Goal: Information Seeking & Learning: Find specific fact

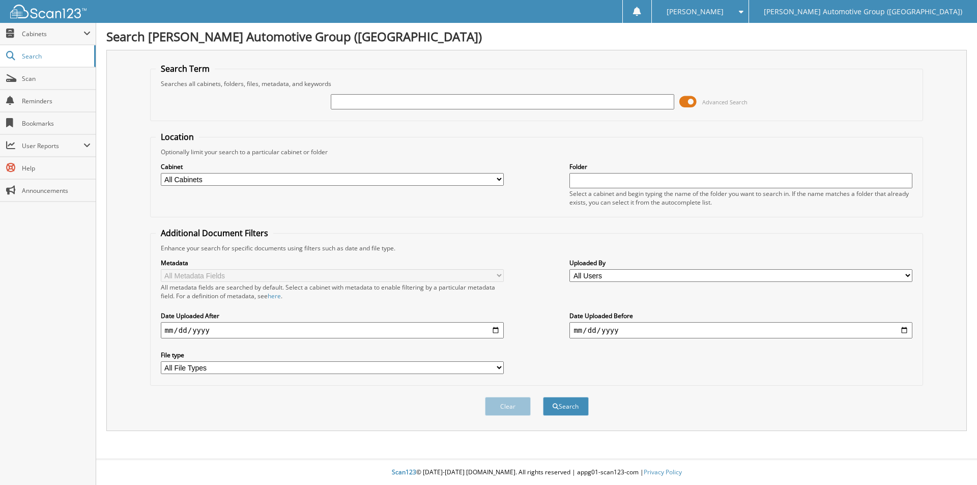
click at [358, 111] on div "Advanced Search" at bounding box center [537, 101] width 762 height 27
click at [365, 100] on input "text" at bounding box center [502, 101] width 343 height 15
type input "p"
type input "PR608614"
click at [543, 397] on button "Search" at bounding box center [566, 406] width 46 height 19
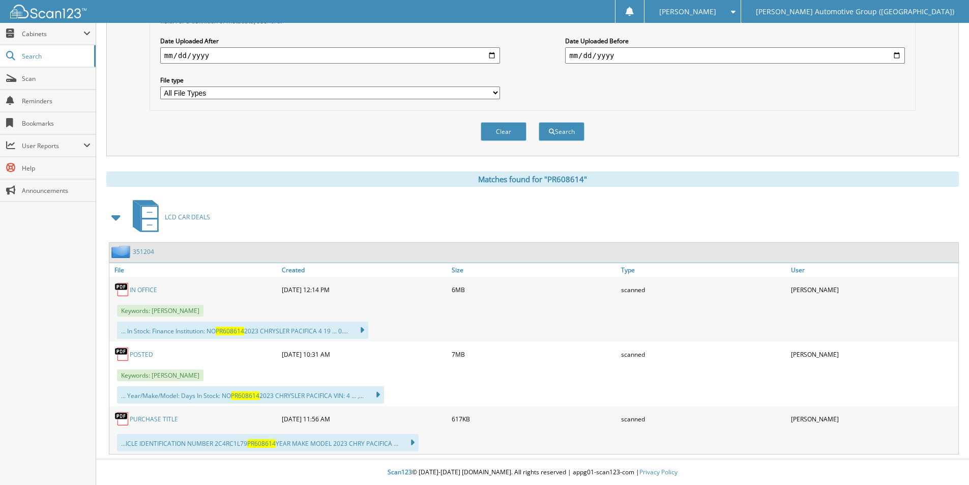
scroll to position [275, 0]
click at [147, 250] on link "351204" at bounding box center [143, 251] width 21 height 9
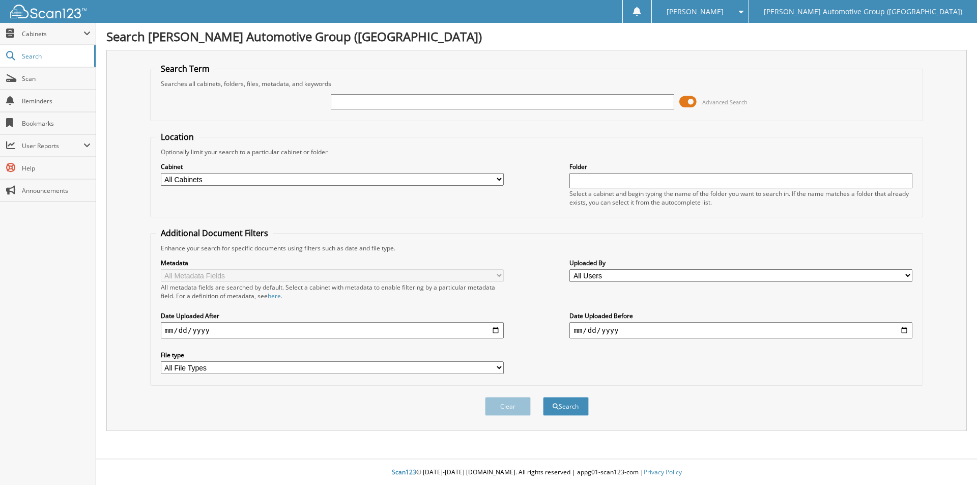
click at [344, 102] on input "text" at bounding box center [502, 101] width 343 height 15
type input "sg533665"
click at [543, 397] on button "Search" at bounding box center [566, 406] width 46 height 19
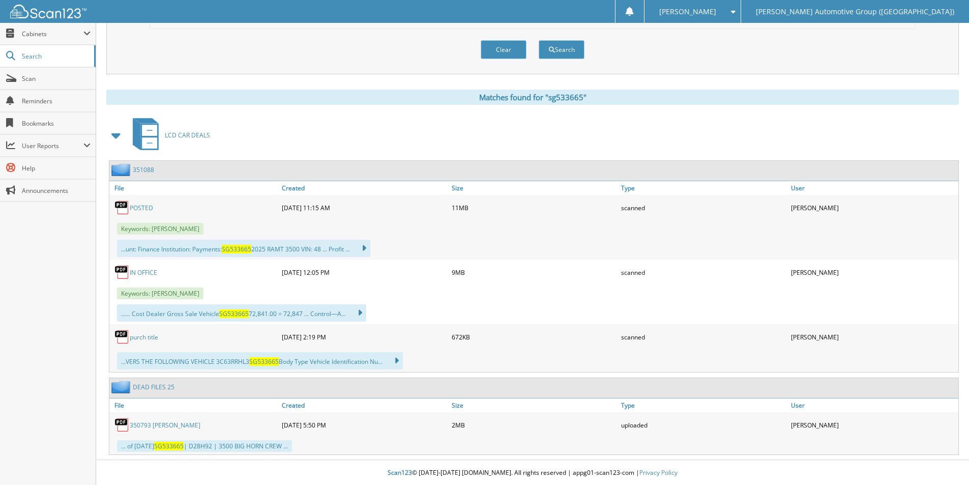
scroll to position [358, 0]
click at [139, 165] on link "351088" at bounding box center [143, 169] width 21 height 9
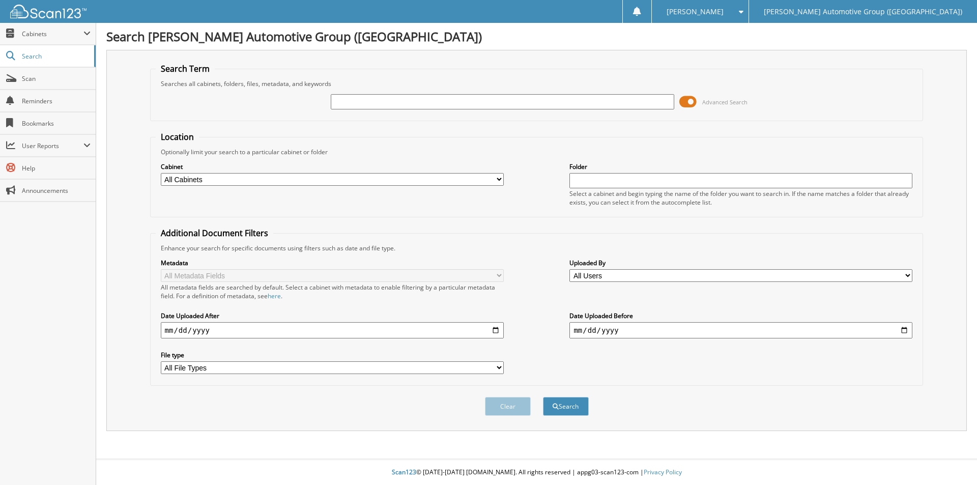
click at [416, 103] on input "text" at bounding box center [502, 101] width 343 height 15
type input "l"
type input "LFC46128"
click at [543, 397] on button "Search" at bounding box center [566, 406] width 46 height 19
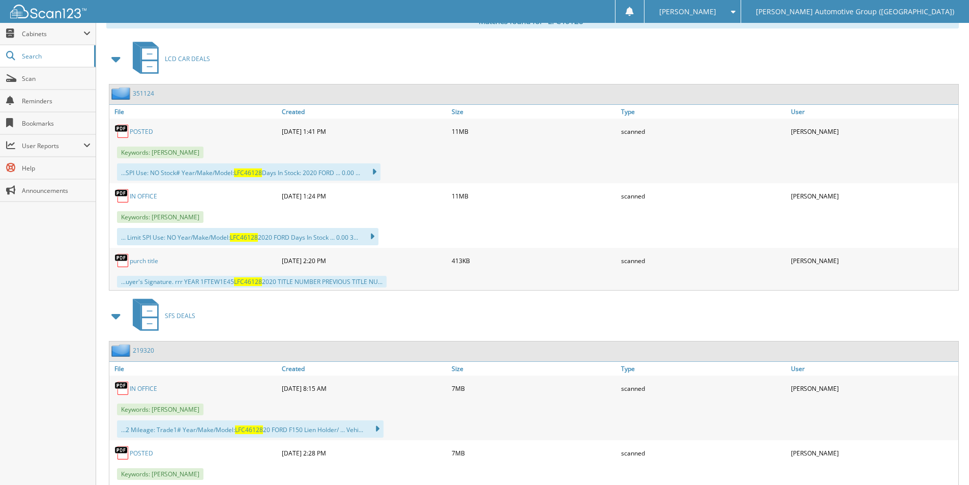
scroll to position [458, 0]
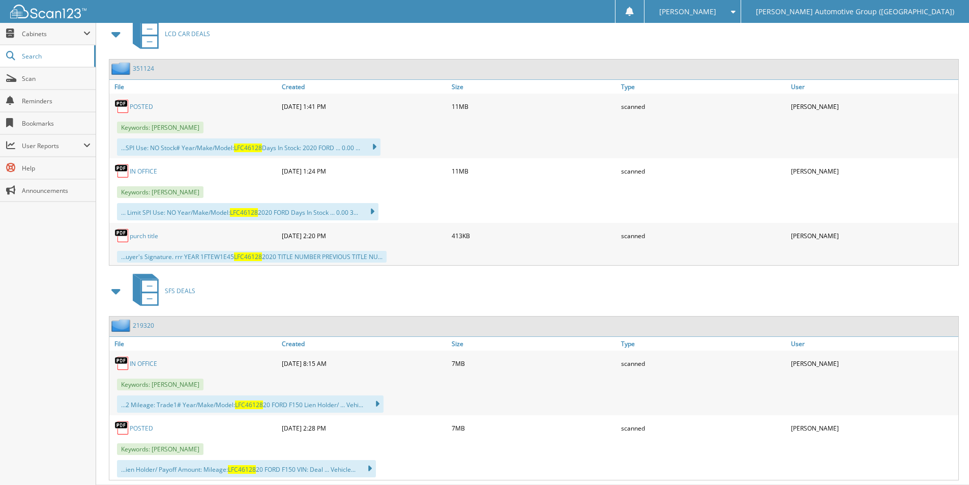
click at [144, 70] on link "351124" at bounding box center [143, 68] width 21 height 9
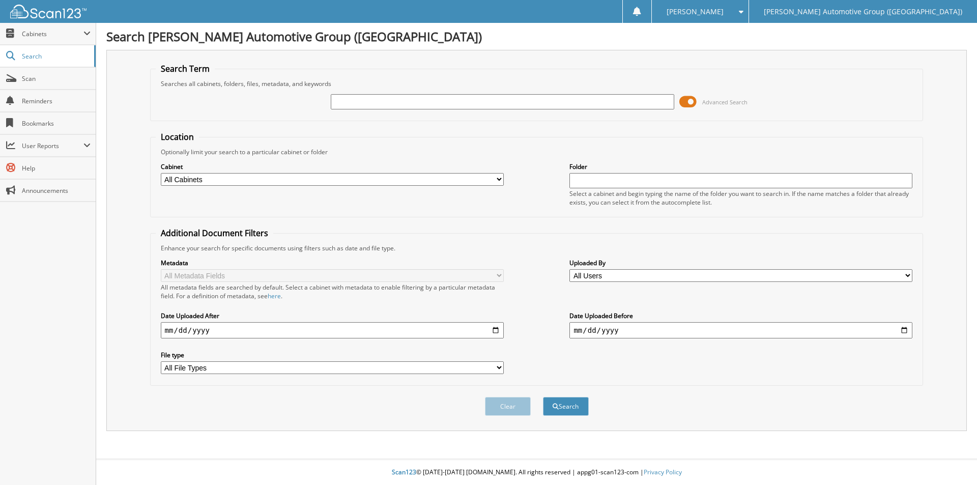
click at [363, 95] on input "text" at bounding box center [502, 101] width 343 height 15
click at [366, 108] on input "text" at bounding box center [502, 101] width 343 height 15
type input "462503"
click at [564, 401] on button "Search" at bounding box center [566, 406] width 46 height 19
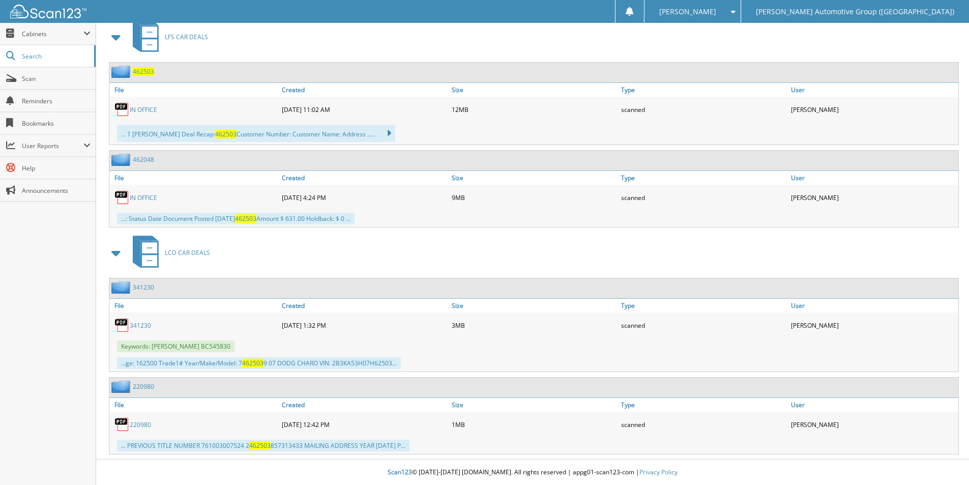
scroll to position [455, 0]
click at [145, 70] on span "462503" at bounding box center [143, 71] width 21 height 9
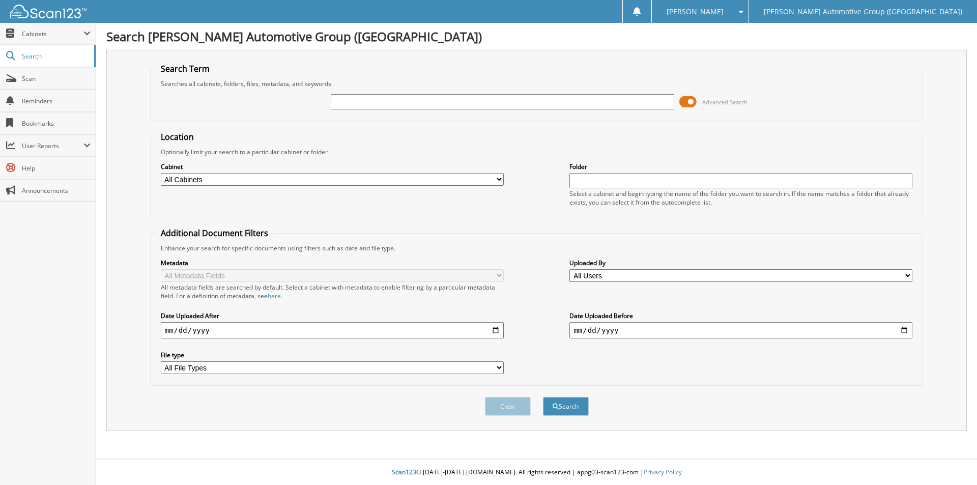
click at [366, 110] on div "Advanced Search" at bounding box center [537, 101] width 762 height 27
click at [367, 105] on input "text" at bounding box center [502, 101] width 343 height 15
paste input "462517"
type input "462517"
click at [584, 408] on button "Search" at bounding box center [566, 406] width 46 height 19
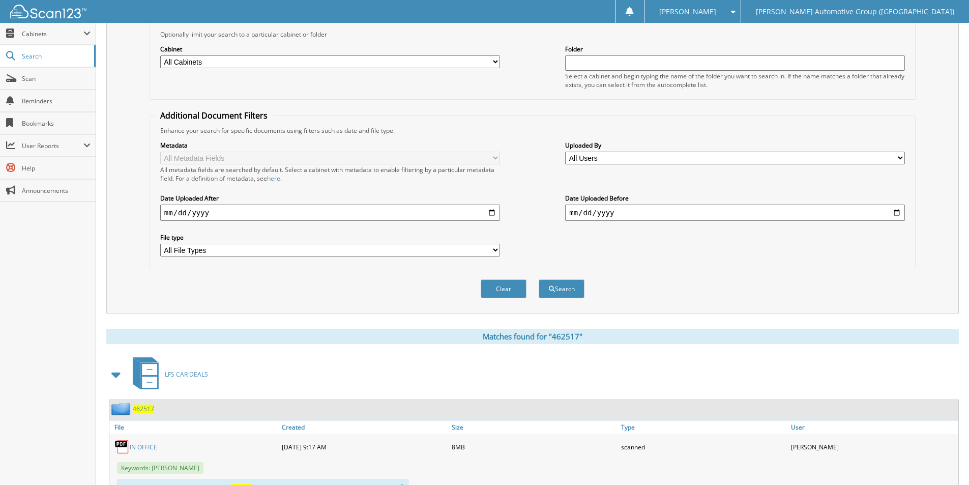
scroll to position [227, 0]
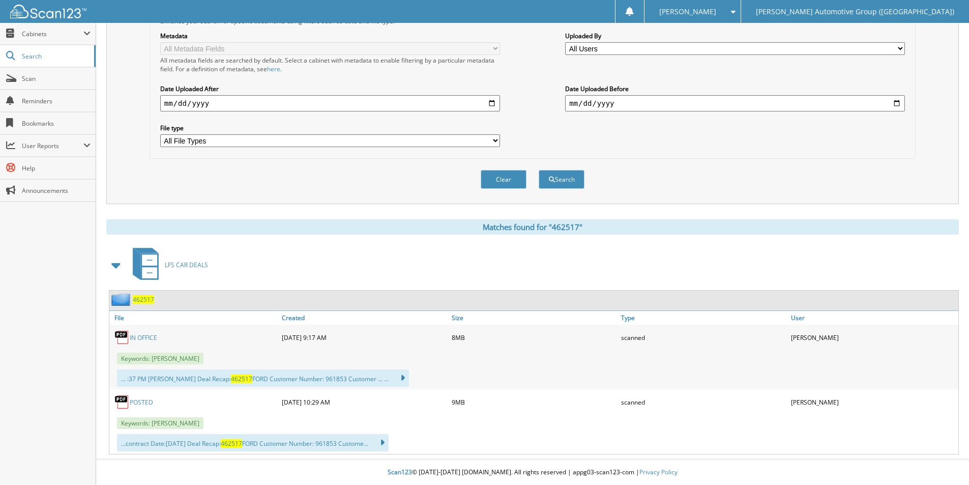
click at [143, 298] on span "462517" at bounding box center [143, 299] width 21 height 9
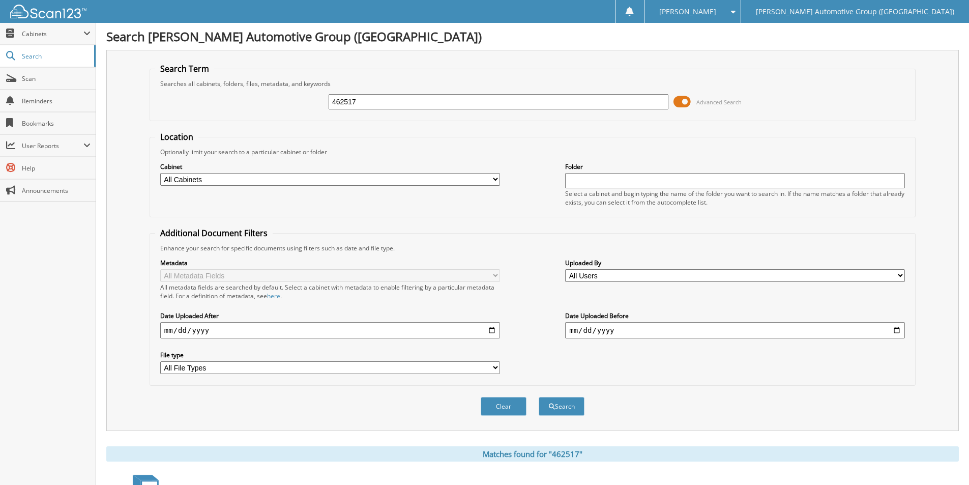
drag, startPoint x: 365, startPoint y: 100, endPoint x: 276, endPoint y: 60, distance: 97.9
click at [246, 90] on div "462517 Advanced Search" at bounding box center [532, 101] width 755 height 27
paste input "SUA16272"
type input "SUA16272"
click at [567, 399] on button "Search" at bounding box center [562, 406] width 46 height 19
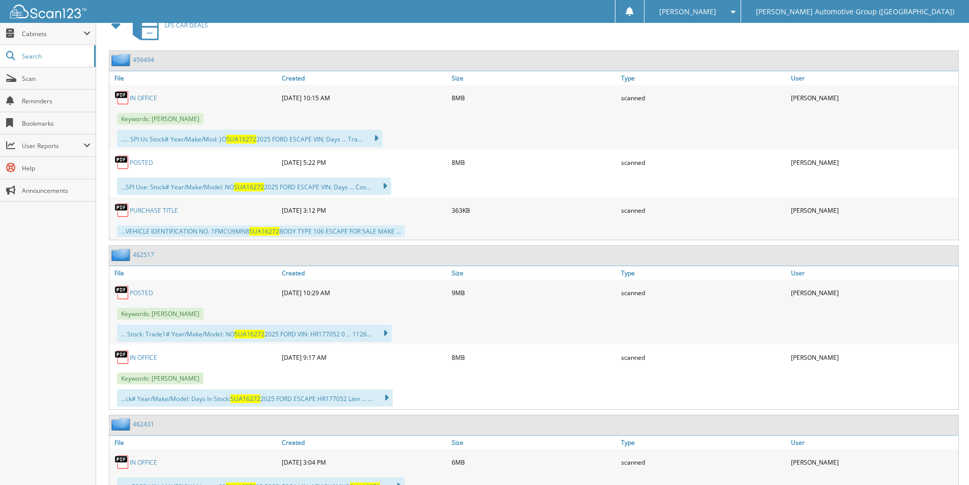
scroll to position [610, 0]
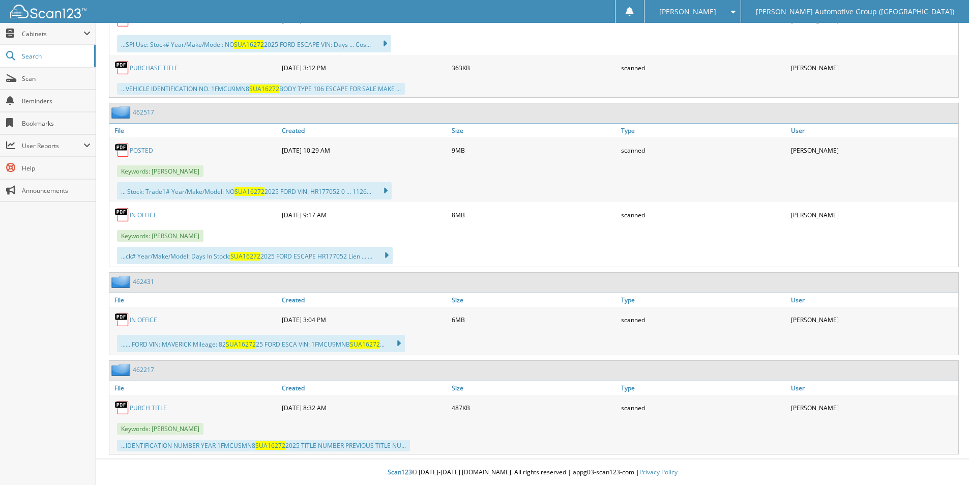
click at [142, 405] on link "PURCH TITLE" at bounding box center [148, 408] width 37 height 9
click at [44, 61] on link "Search" at bounding box center [48, 56] width 96 height 22
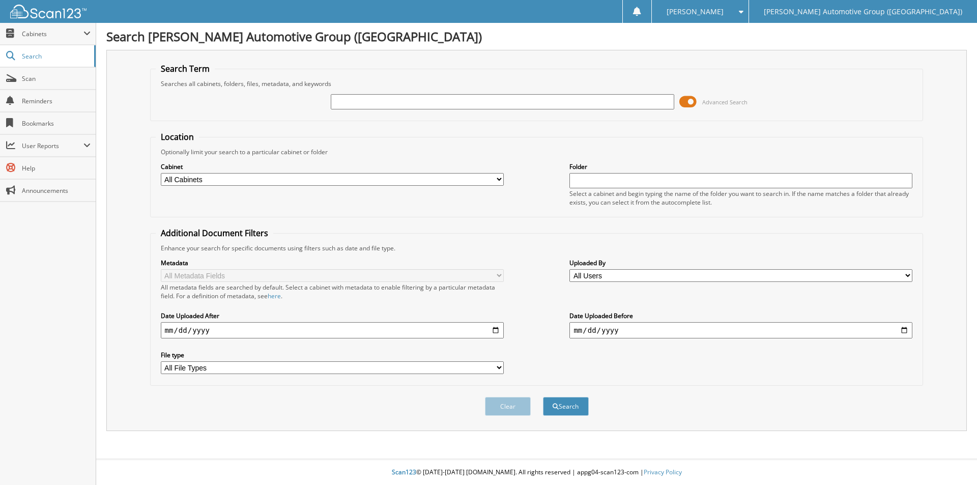
click at [374, 103] on input "text" at bounding box center [502, 101] width 343 height 15
type input "462481"
click at [579, 407] on button "Search" at bounding box center [566, 406] width 46 height 19
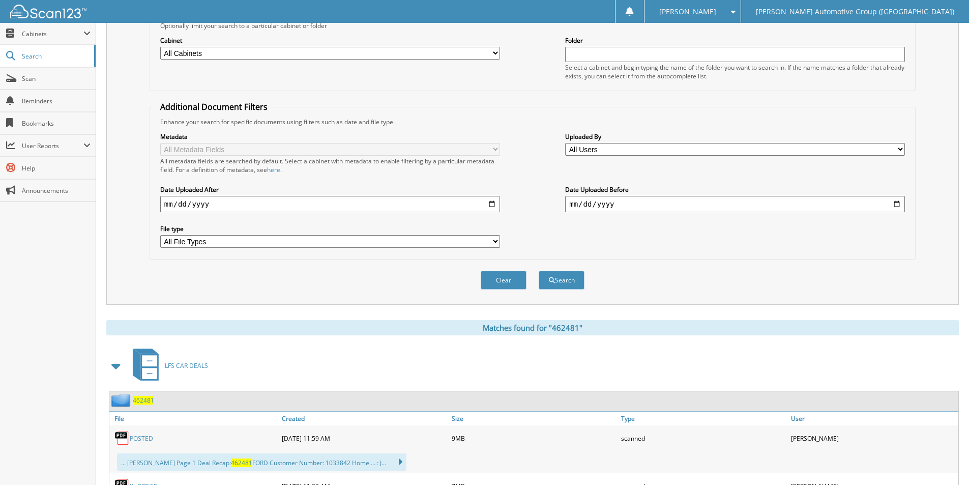
scroll to position [194, 0]
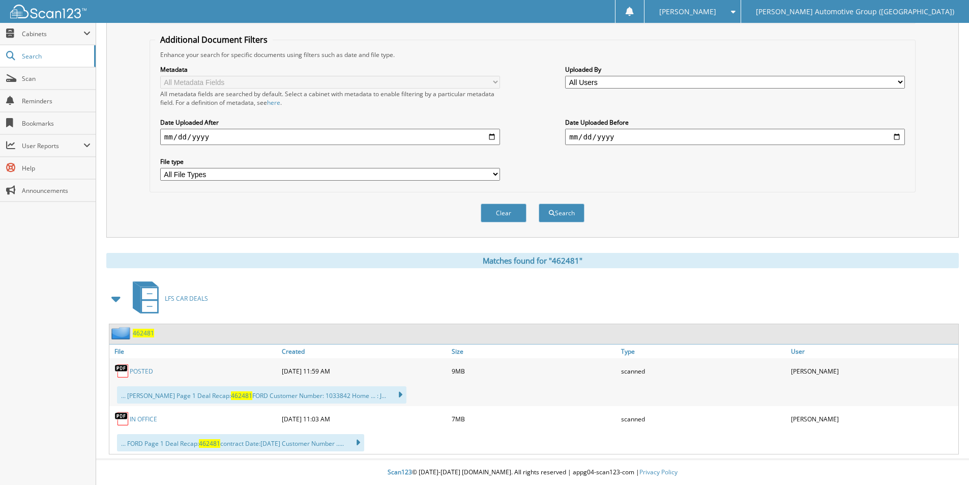
click at [150, 336] on span "462481" at bounding box center [143, 333] width 21 height 9
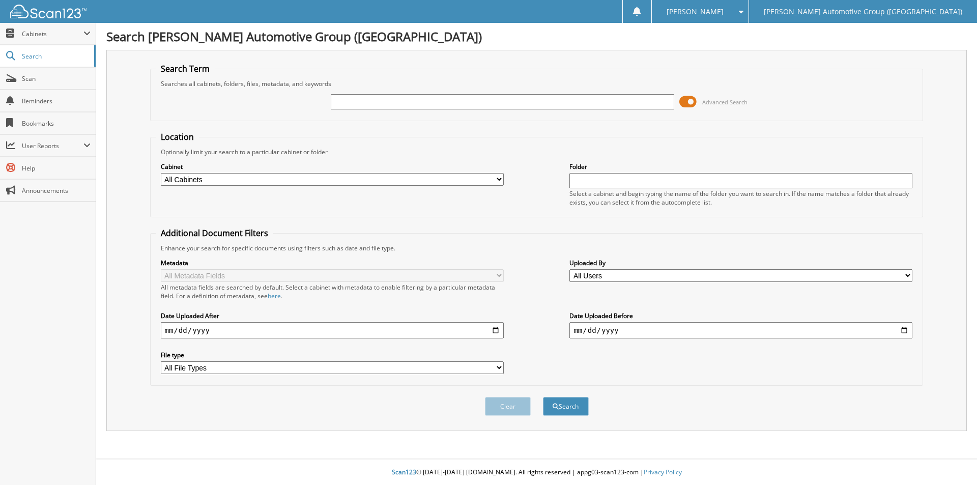
click at [418, 100] on input "text" at bounding box center [502, 101] width 343 height 15
type input "462518"
click at [553, 403] on button "Search" at bounding box center [566, 406] width 46 height 19
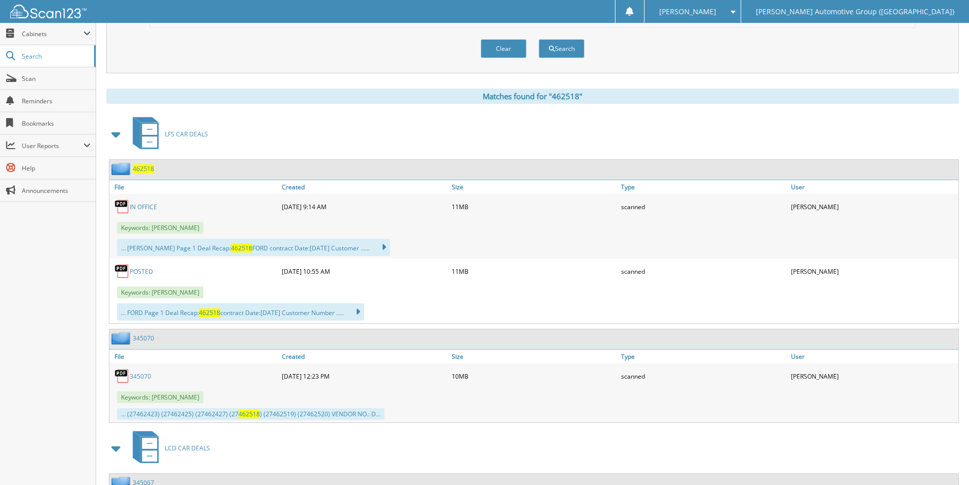
scroll to position [407, 0]
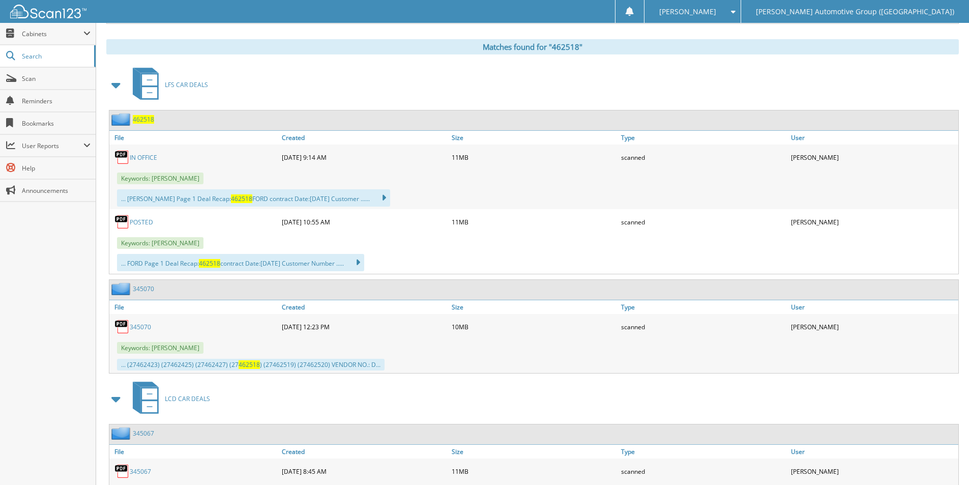
click at [138, 121] on span "462518" at bounding box center [143, 119] width 21 height 9
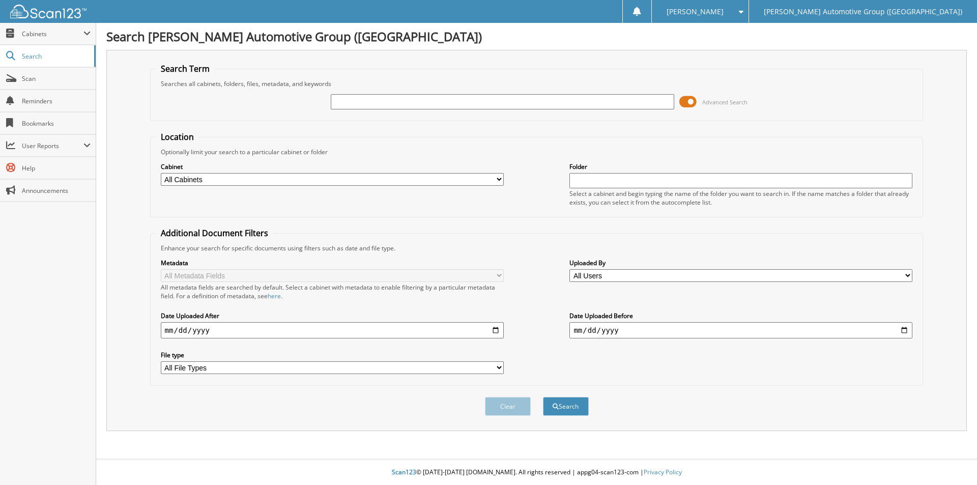
click at [438, 103] on input "text" at bounding box center [502, 101] width 343 height 15
type input "462464"
click at [572, 407] on button "Search" at bounding box center [566, 406] width 46 height 19
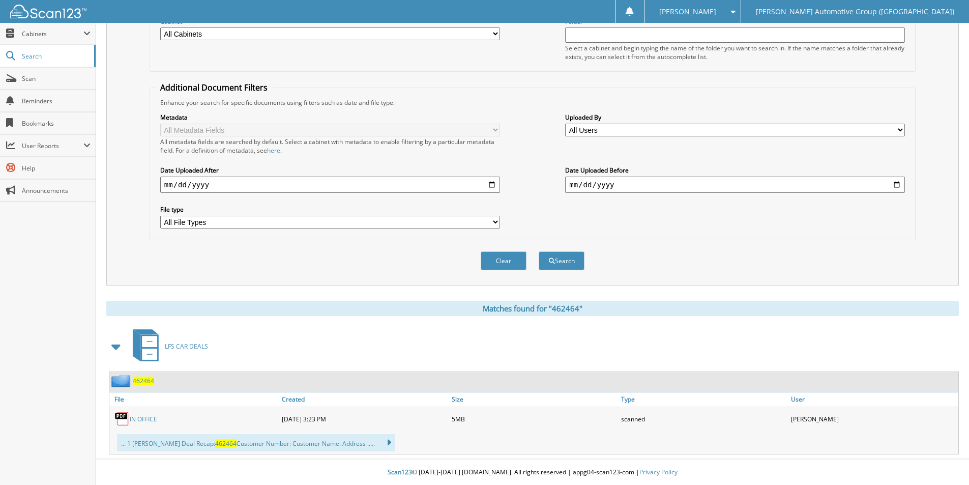
drag, startPoint x: 150, startPoint y: 381, endPoint x: 228, endPoint y: 345, distance: 86.6
click at [150, 380] on span "462464" at bounding box center [143, 381] width 21 height 9
